Goal: Find specific page/section: Find specific page/section

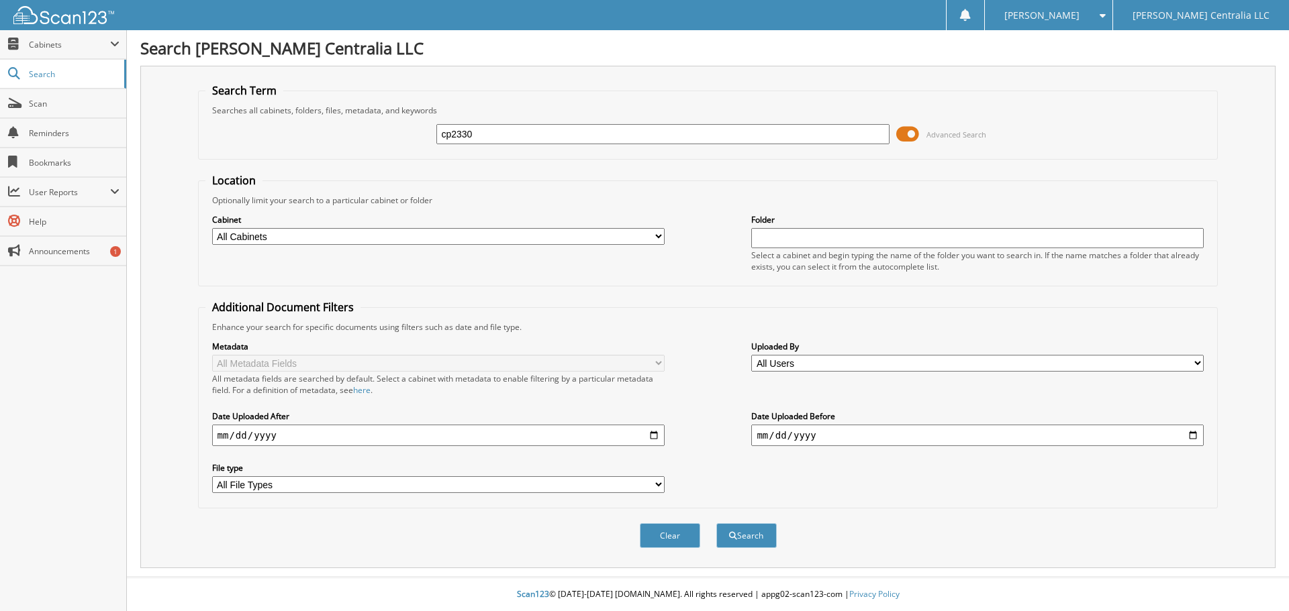
type input "cp2330"
click at [716, 523] on button "Search" at bounding box center [746, 535] width 60 height 25
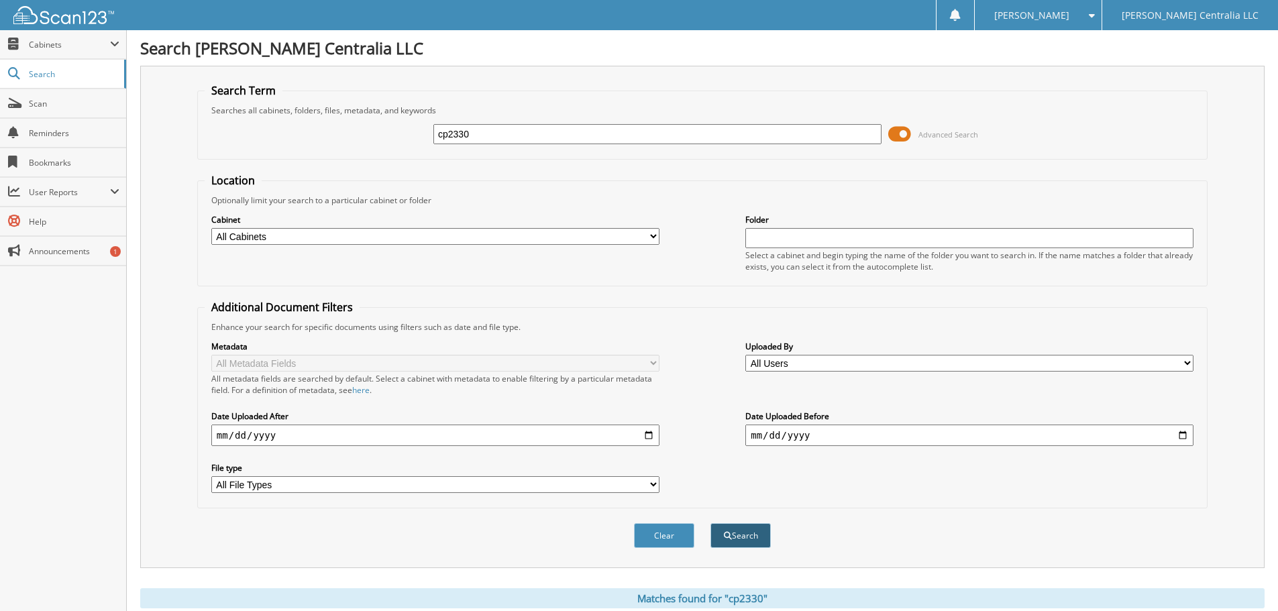
click at [738, 546] on button "Search" at bounding box center [741, 535] width 60 height 25
click at [47, 46] on span "Cabinets" at bounding box center [69, 44] width 81 height 11
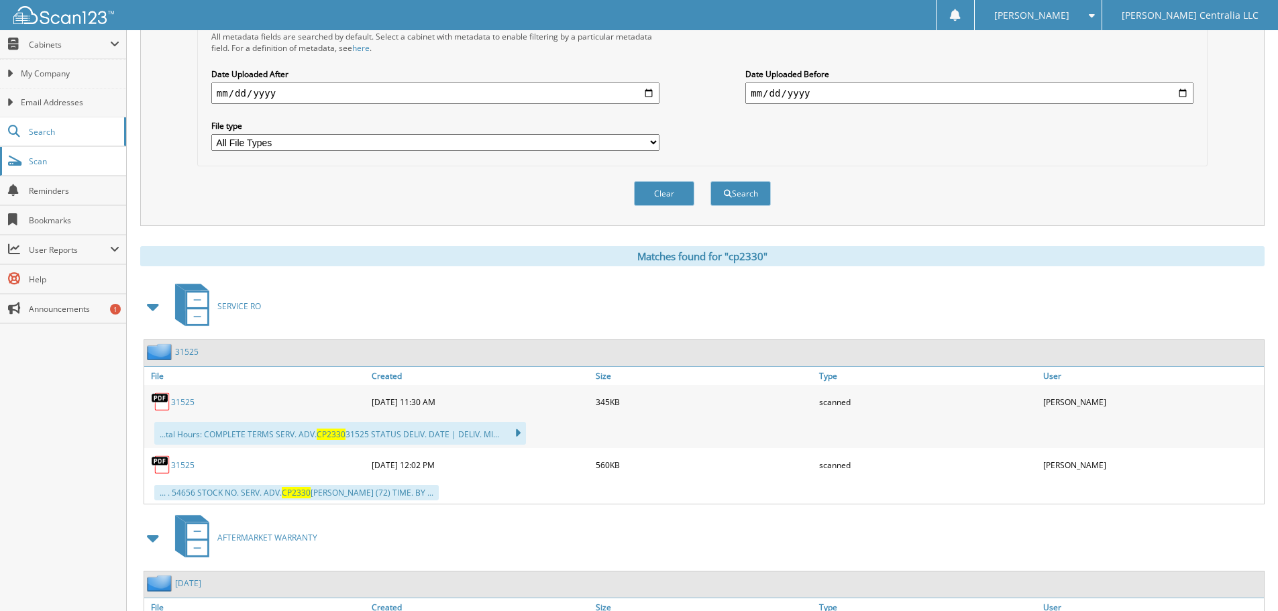
scroll to position [176, 0]
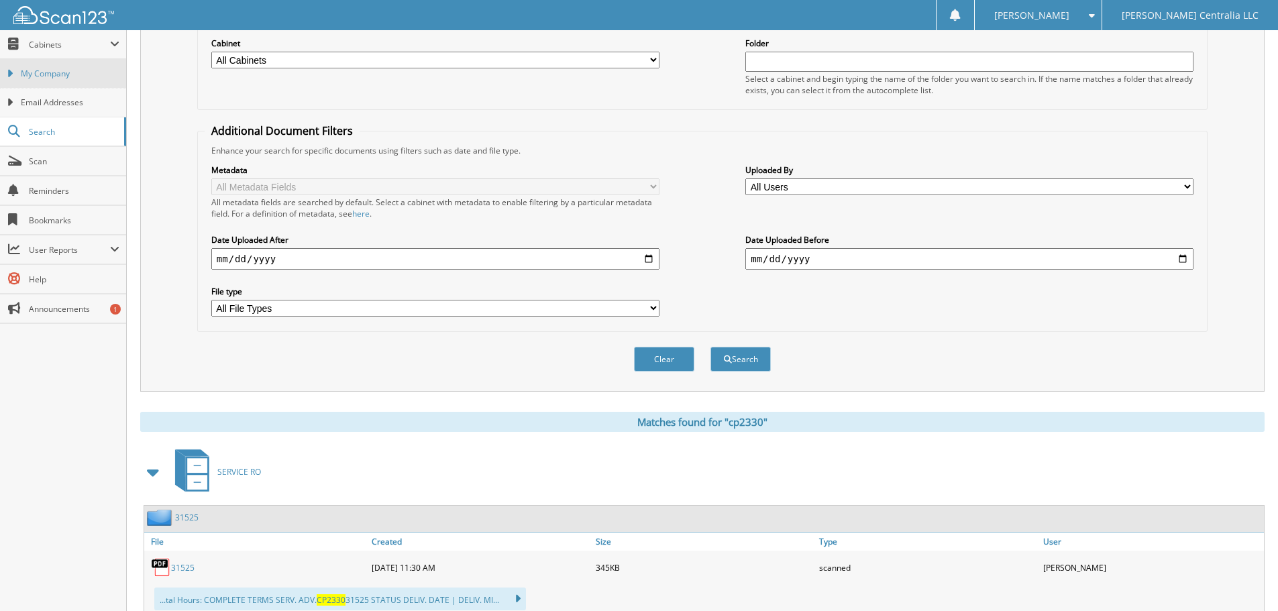
click at [54, 77] on span "My Company" at bounding box center [70, 74] width 99 height 12
